Goal: Information Seeking & Learning: Learn about a topic

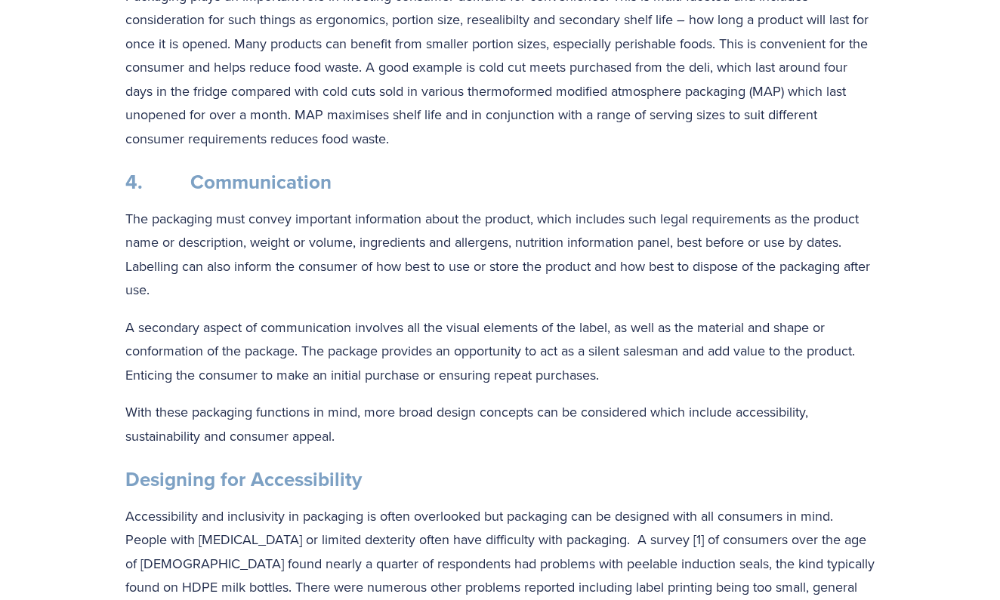
scroll to position [1291, 0]
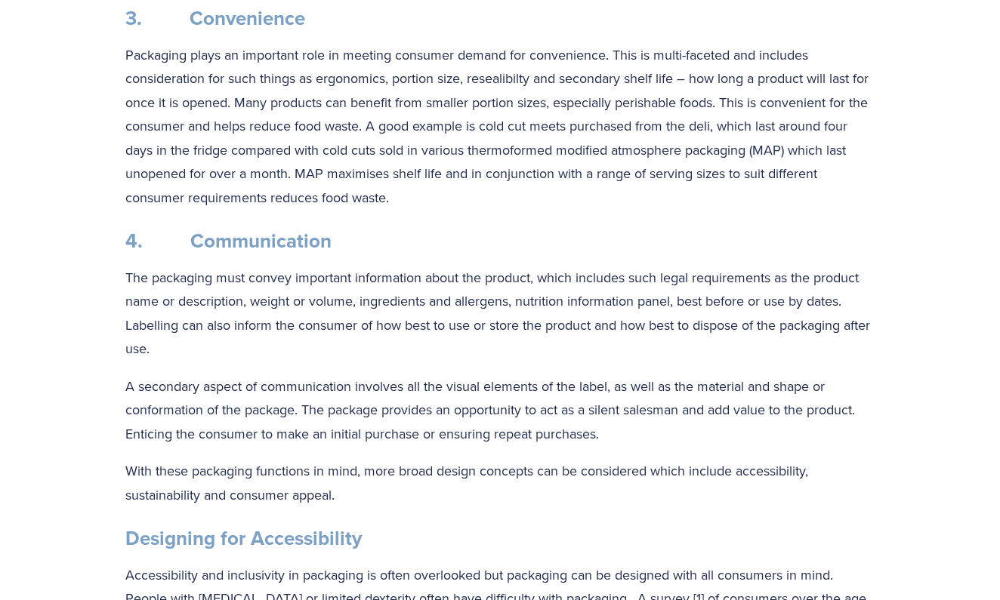
drag, startPoint x: 599, startPoint y: 272, endPoint x: 427, endPoint y: 319, distance: 177.9
click at [427, 319] on p "The packaging must convey important information about the product, which includ…" at bounding box center [499, 313] width 749 height 95
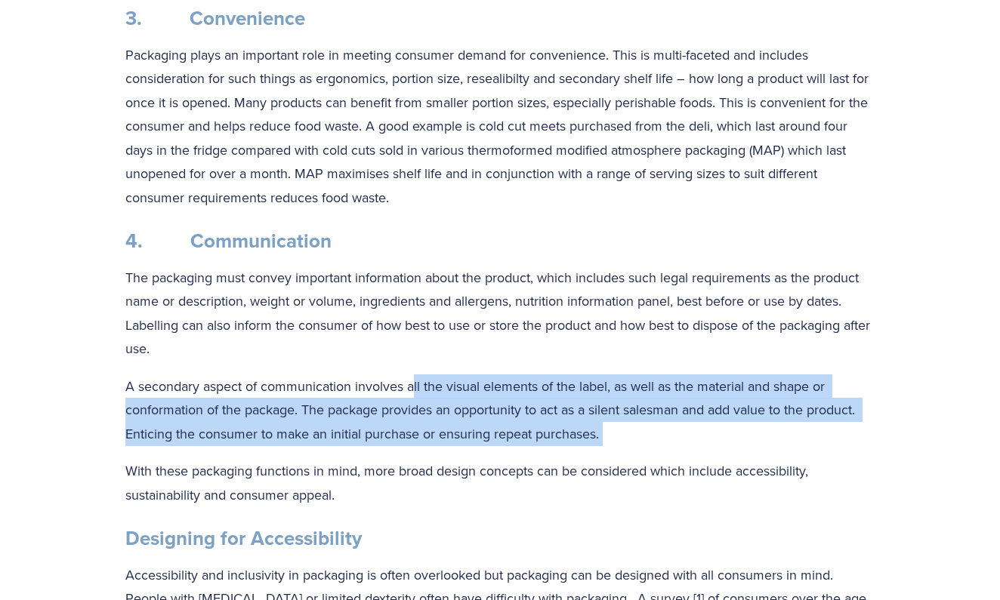
drag, startPoint x: 416, startPoint y: 371, endPoint x: 435, endPoint y: 440, distance: 72.0
click at [435, 440] on div "[PERSON_NAME] is a Senior Lecturer in Packaging Technology at [PERSON_NAME][GEO…" at bounding box center [499, 363] width 749 height 2514
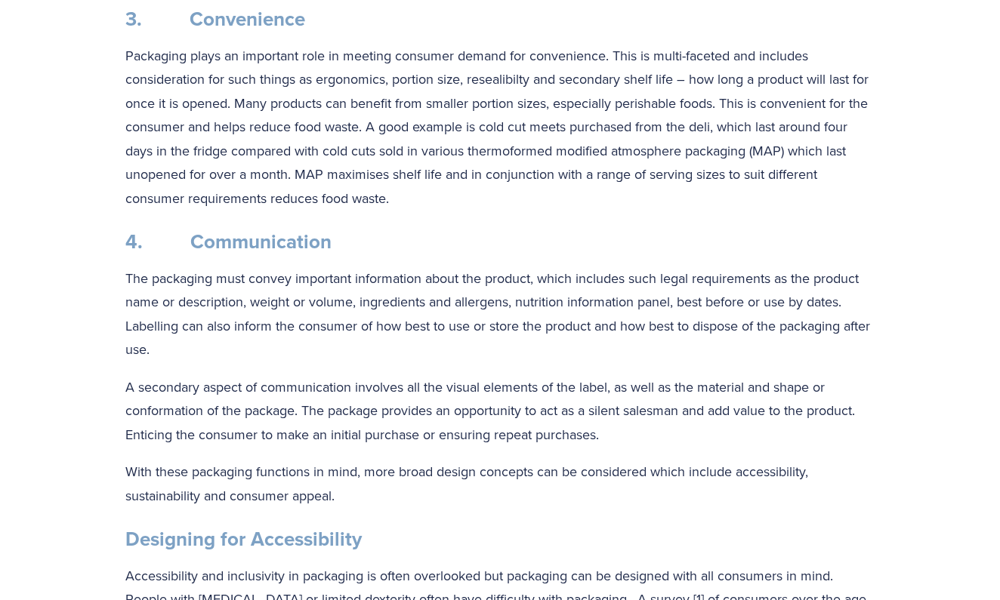
click at [434, 441] on div "[PERSON_NAME] is a Senior Lecturer in Packaging Technology at [PERSON_NAME][GEO…" at bounding box center [499, 364] width 749 height 2514
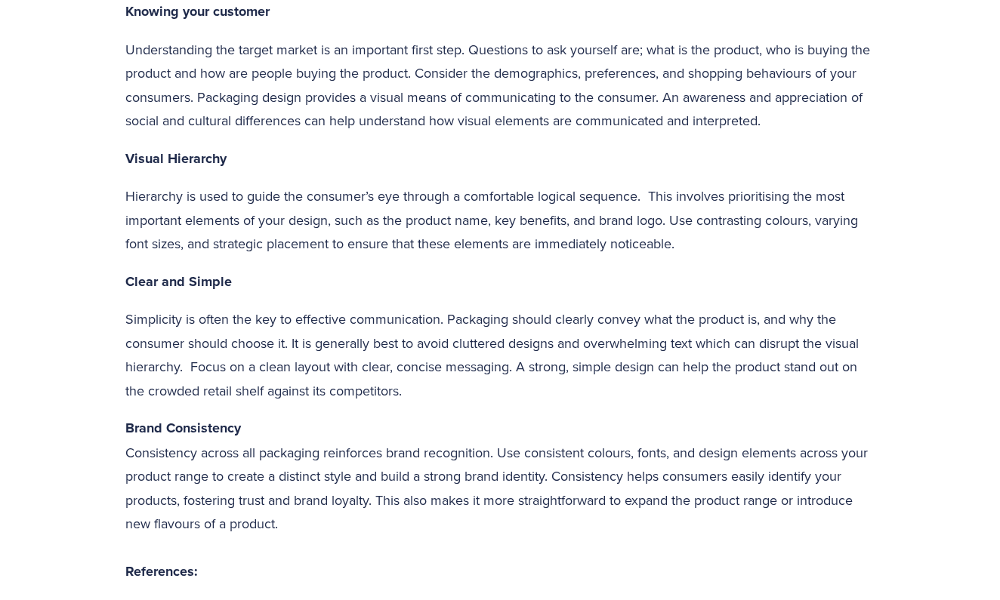
scroll to position [3601, 0]
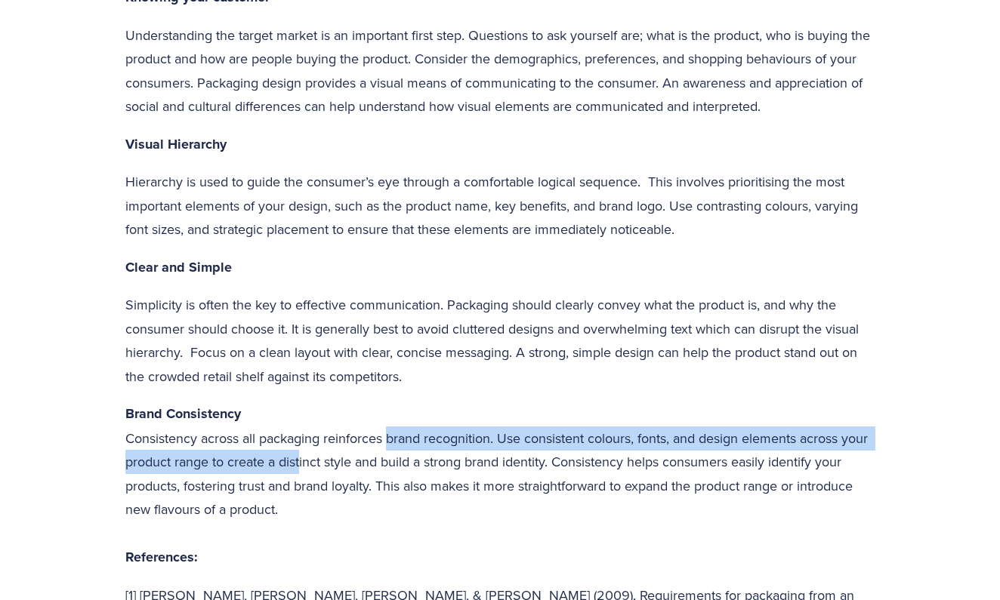
drag, startPoint x: 332, startPoint y: 383, endPoint x: 389, endPoint y: 369, distance: 59.2
click at [389, 402] on p "Brand Consistency Consistency across all packaging reinforces brand recognition…" at bounding box center [499, 486] width 749 height 168
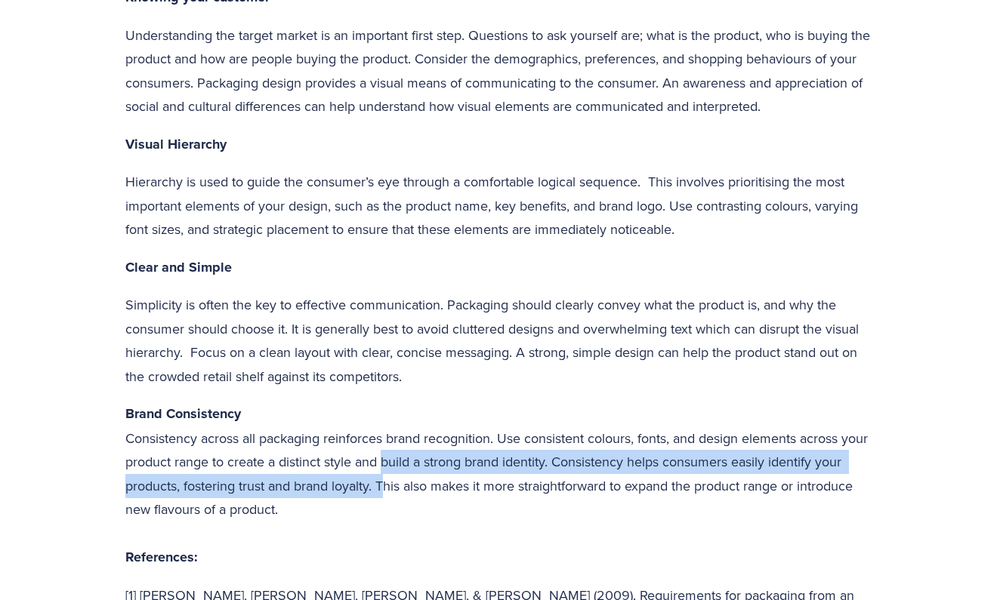
drag, startPoint x: 414, startPoint y: 397, endPoint x: 412, endPoint y: 407, distance: 9.9
click at [413, 407] on p "Brand Consistency Consistency across all packaging reinforces brand recognition…" at bounding box center [499, 486] width 749 height 168
drag, startPoint x: 464, startPoint y: 422, endPoint x: 428, endPoint y: 432, distance: 36.8
click at [428, 432] on p "Brand Consistency Consistency across all packaging reinforces brand recognition…" at bounding box center [499, 486] width 749 height 168
click at [427, 432] on p "Brand Consistency Consistency across all packaging reinforces brand recognition…" at bounding box center [499, 486] width 749 height 168
